Goal: Task Accomplishment & Management: Manage account settings

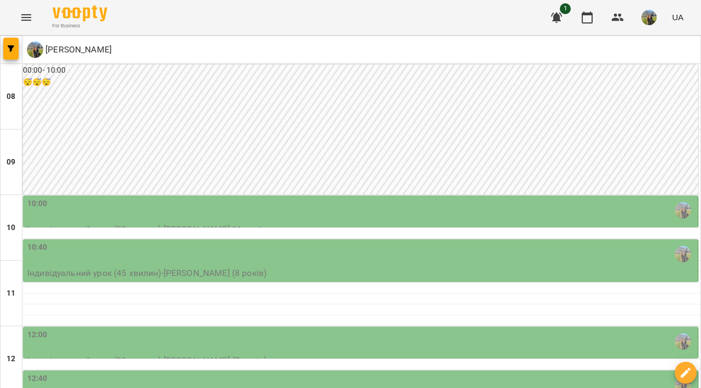
click at [232, 217] on div "10:00" at bounding box center [361, 210] width 668 height 25
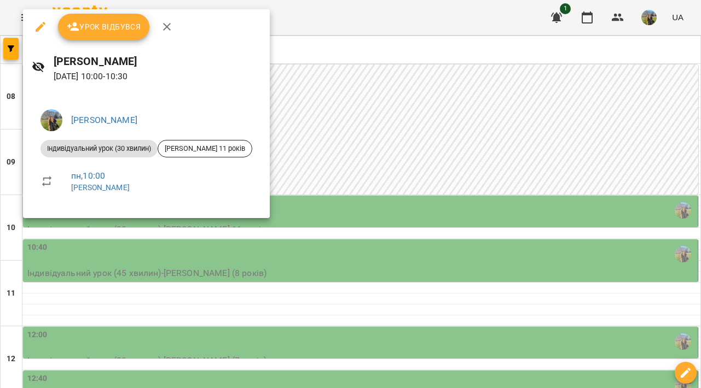
click at [399, 134] on div at bounding box center [350, 194] width 701 height 388
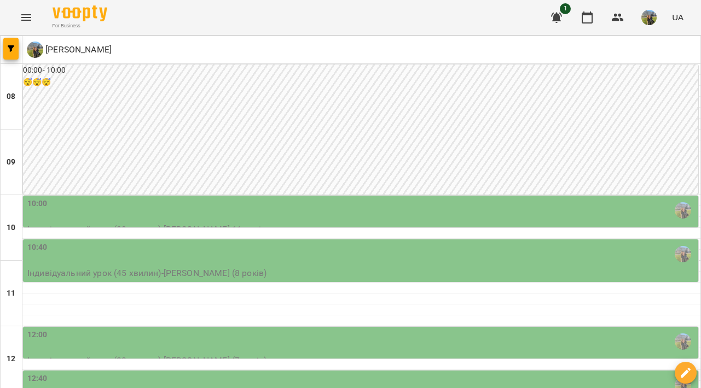
click at [374, 268] on p "Індивідуальний урок (45 хвилин) - [PERSON_NAME] (8 років)" at bounding box center [361, 273] width 668 height 13
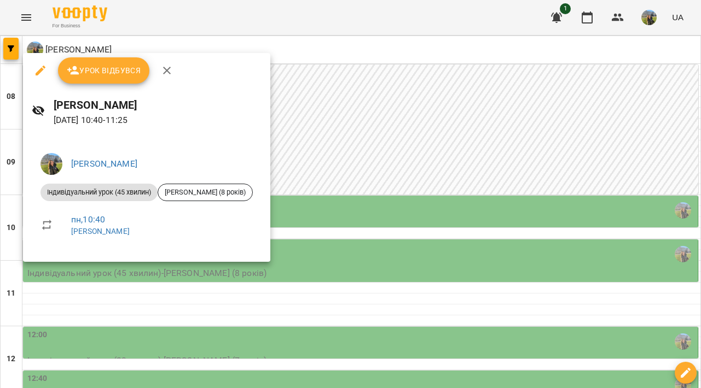
click at [444, 130] on div at bounding box center [350, 194] width 701 height 388
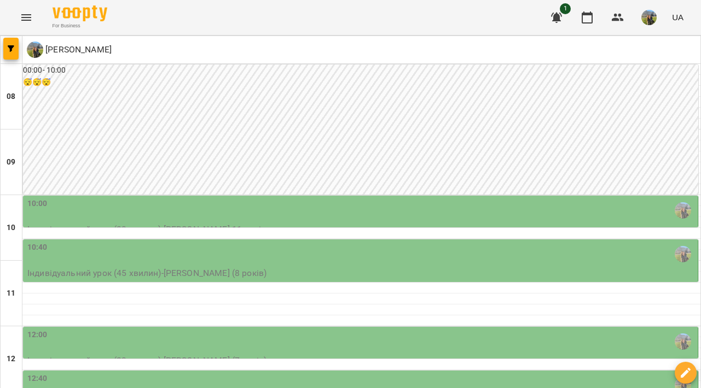
click at [391, 209] on div "10:00" at bounding box center [361, 210] width 668 height 25
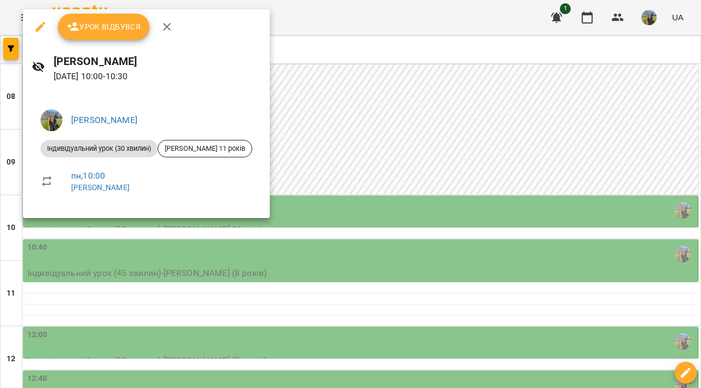
click at [392, 243] on div at bounding box center [350, 194] width 701 height 388
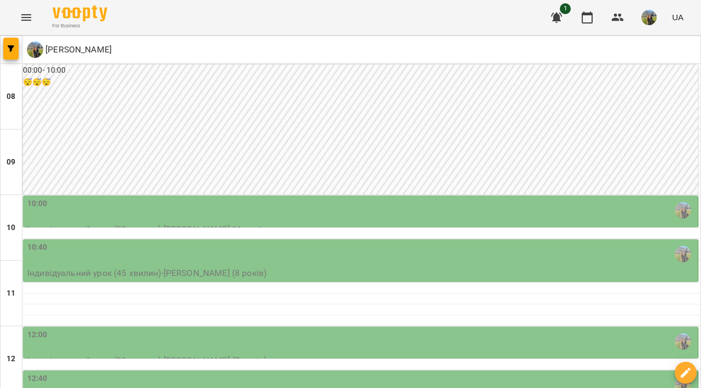
click at [393, 251] on div "10:40" at bounding box center [361, 254] width 668 height 25
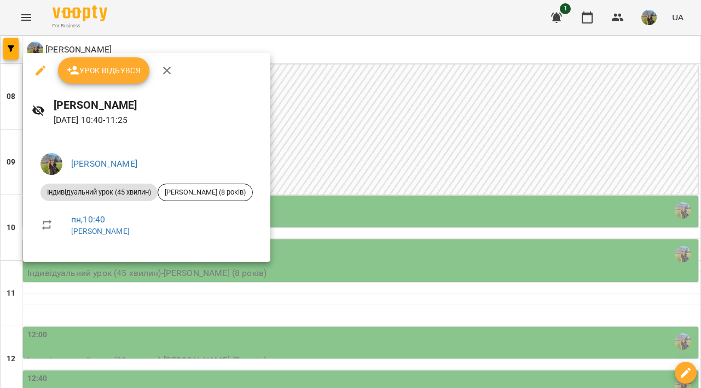
click at [485, 129] on div at bounding box center [350, 194] width 701 height 388
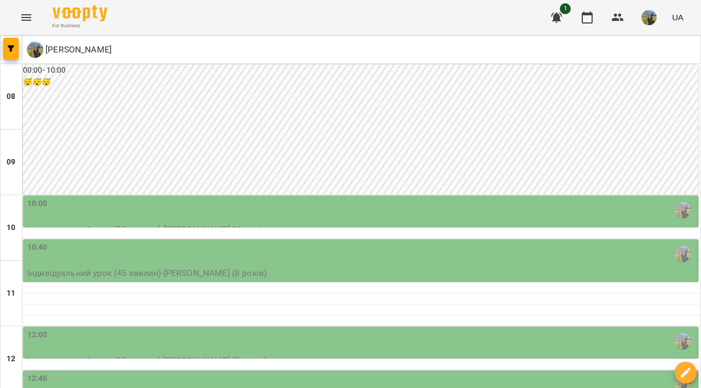
scroll to position [166, 0]
click at [554, 19] on icon "button" at bounding box center [556, 17] width 13 height 13
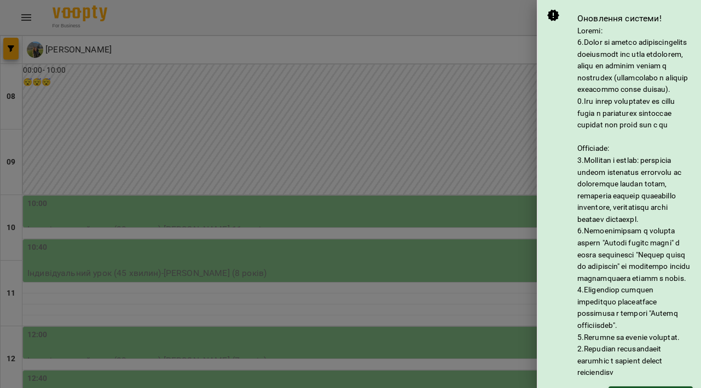
click at [515, 92] on div at bounding box center [350, 194] width 701 height 388
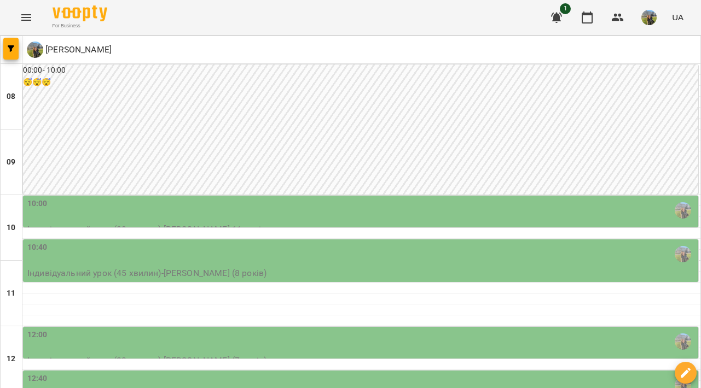
click at [560, 14] on icon "button" at bounding box center [556, 17] width 13 height 13
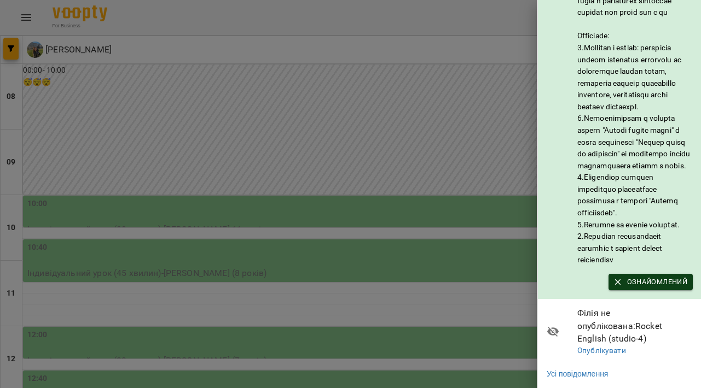
scroll to position [124, 0]
click at [637, 288] on span "Ознайомлений" at bounding box center [650, 282] width 73 height 12
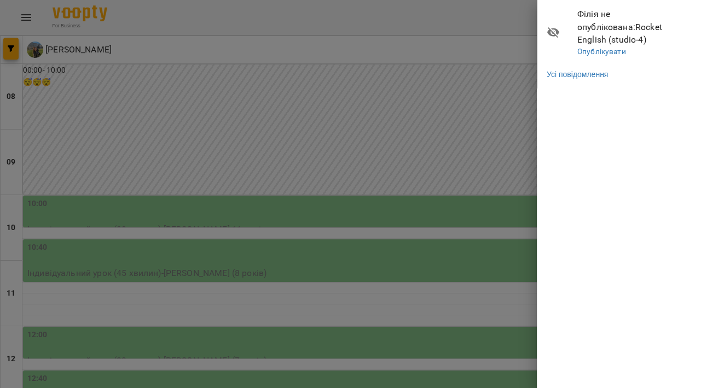
scroll to position [0, 0]
click at [459, 104] on div at bounding box center [350, 194] width 701 height 388
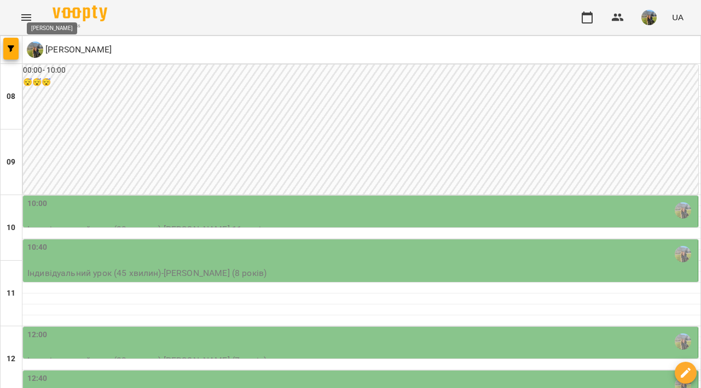
click at [36, 55] on img at bounding box center [35, 50] width 16 height 16
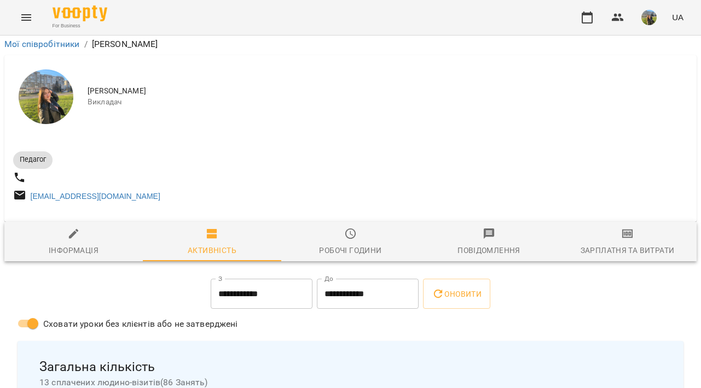
scroll to position [151, 0]
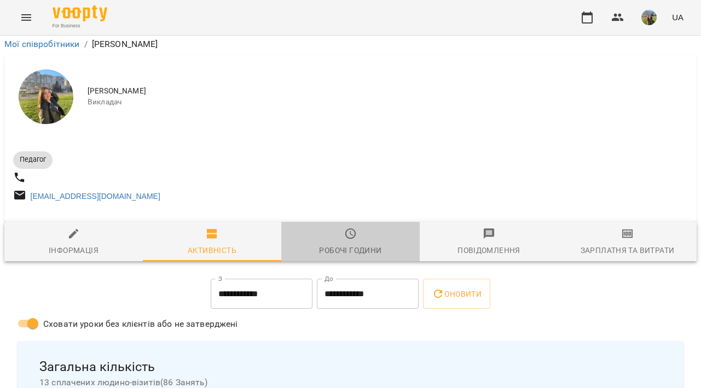
click at [360, 228] on span "Робочі години" at bounding box center [350, 243] width 125 height 30
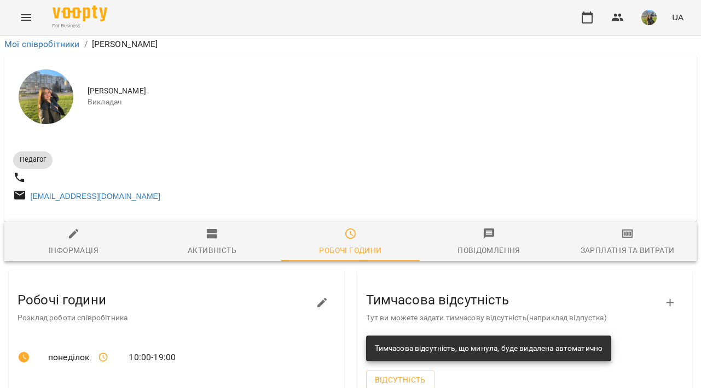
click at [635, 228] on span "Зарплатня та Витрати" at bounding box center [627, 243] width 125 height 30
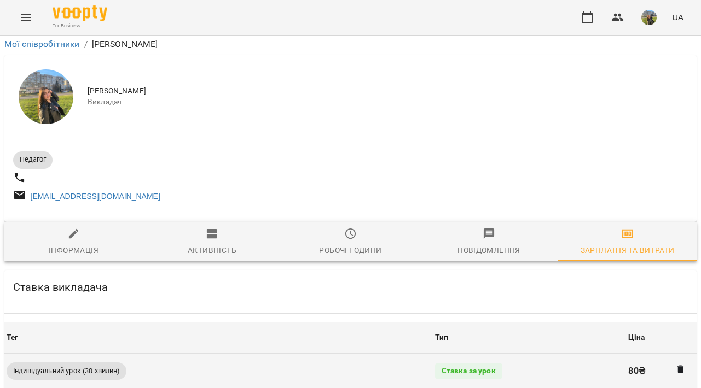
scroll to position [321, 0]
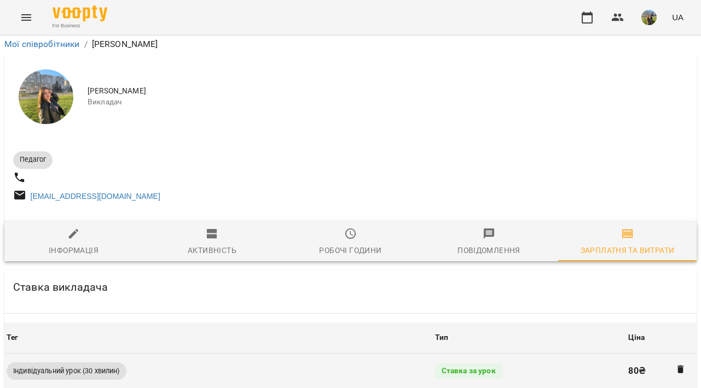
click at [467, 364] on div "Ставка за урок" at bounding box center [468, 371] width 67 height 15
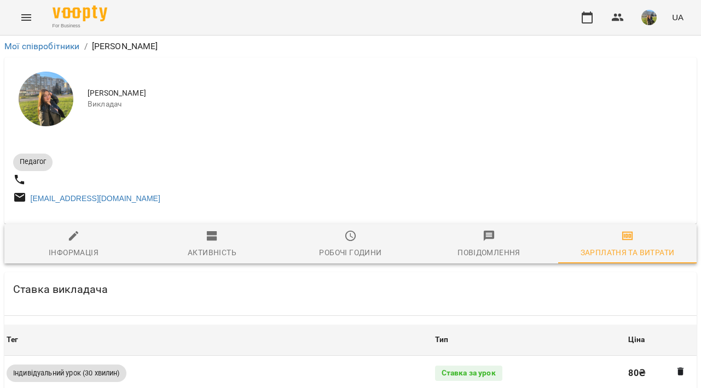
scroll to position [0, 0]
click at [48, 43] on link "Мої співробітники" at bounding box center [41, 46] width 75 height 10
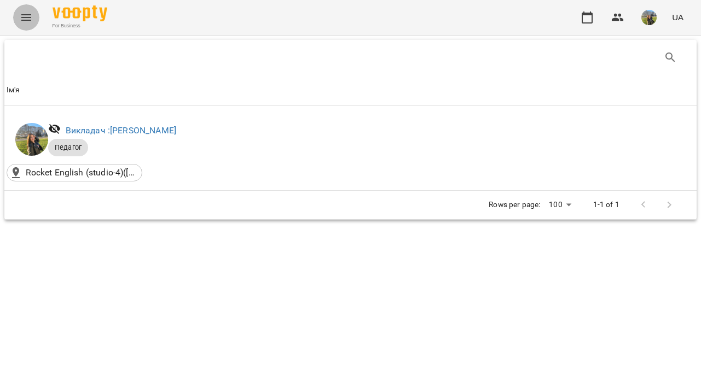
click at [26, 15] on icon "Menu" at bounding box center [26, 17] width 10 height 7
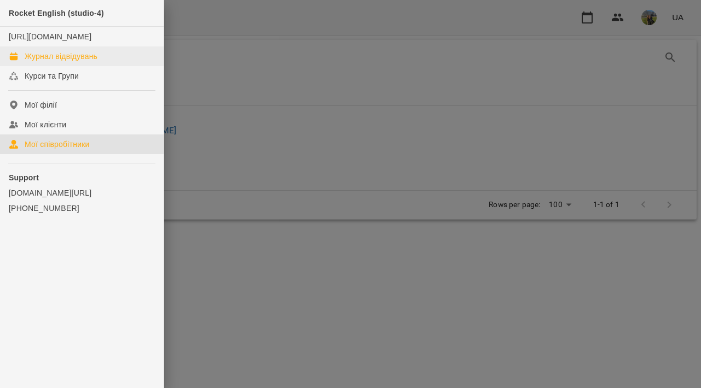
click at [78, 62] on div "Журнал відвідувань" at bounding box center [61, 56] width 73 height 11
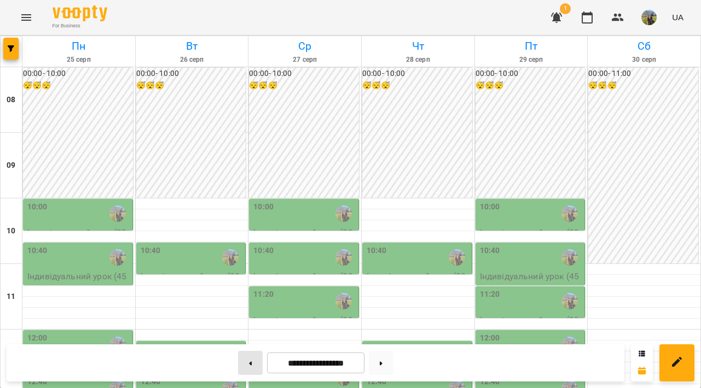
click at [254, 362] on button at bounding box center [250, 363] width 25 height 24
type input "**********"
click at [8, 53] on button "button" at bounding box center [10, 49] width 15 height 22
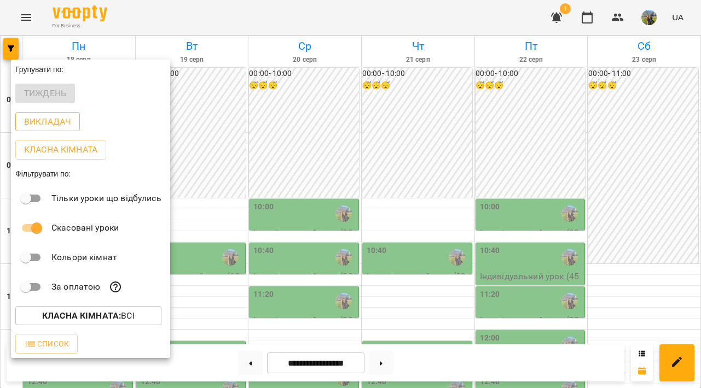
click at [66, 121] on p "Викладач" at bounding box center [47, 121] width 47 height 13
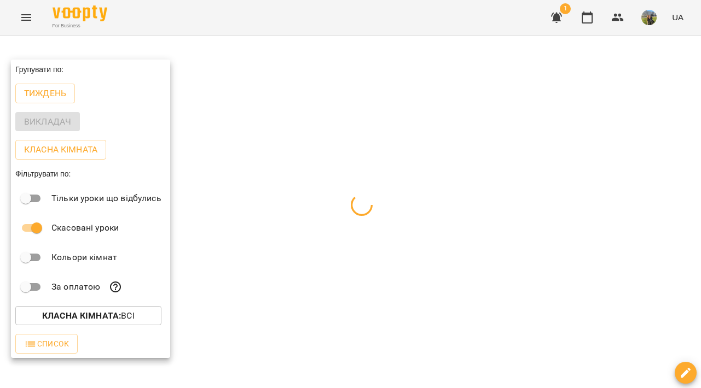
click at [260, 123] on div at bounding box center [350, 194] width 701 height 388
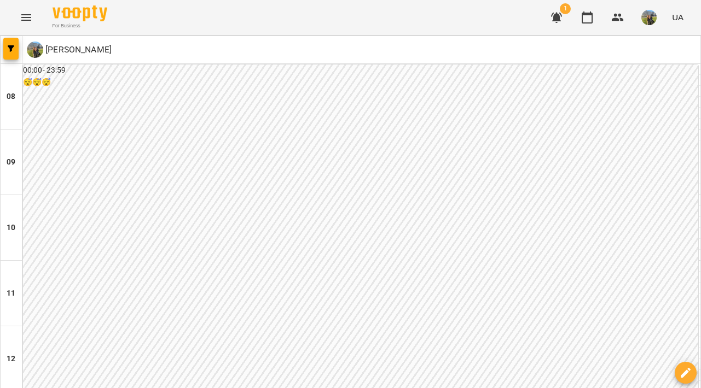
scroll to position [0, 0]
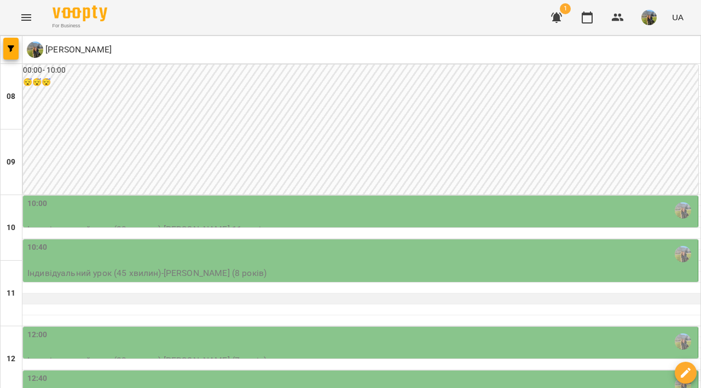
scroll to position [39, 0]
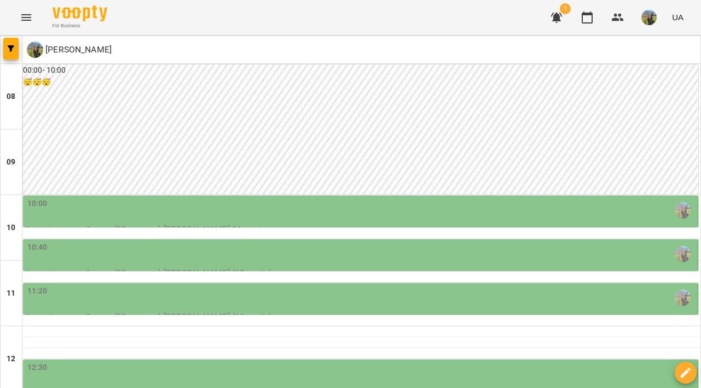
scroll to position [348, 0]
